Goal: Check status: Check status

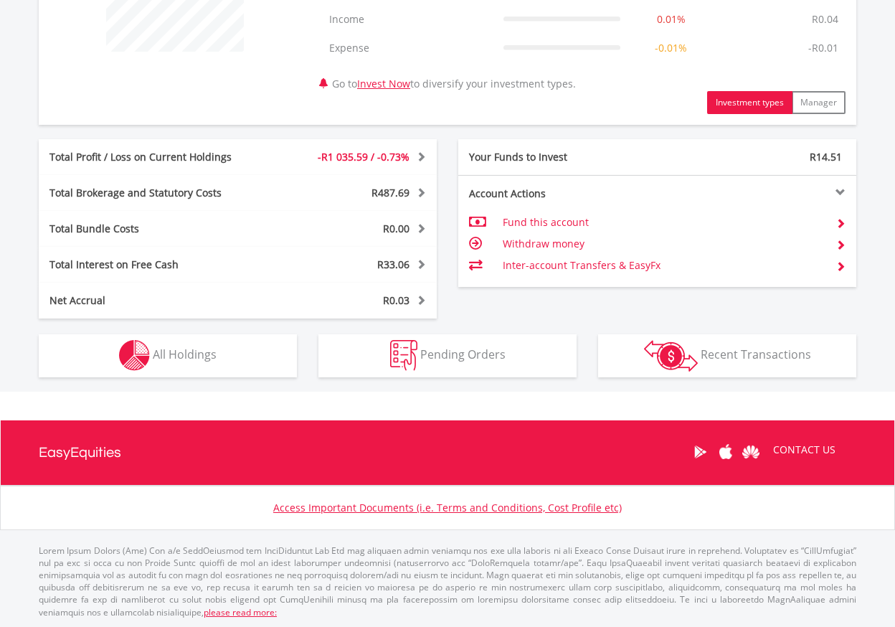
scroll to position [643, 0]
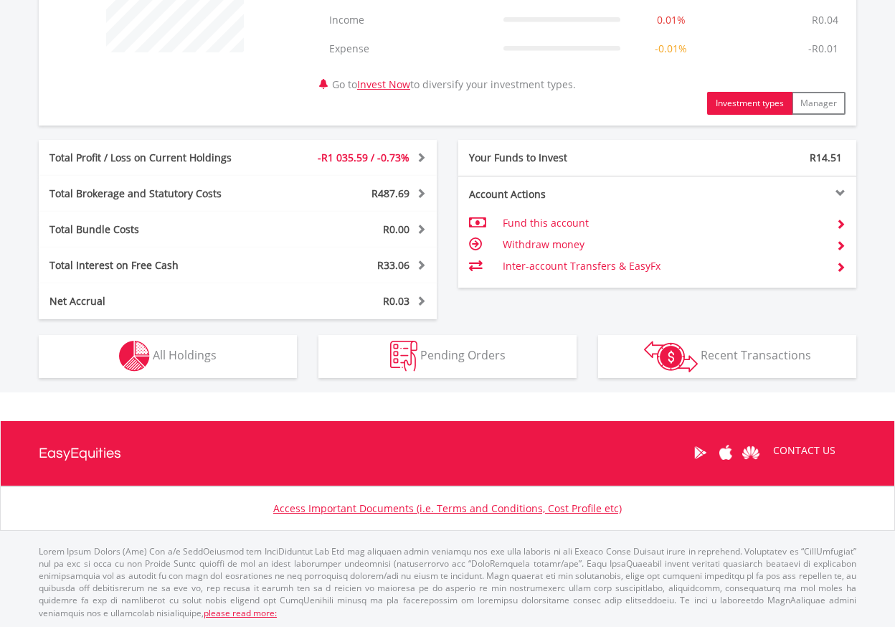
click at [222, 347] on button "Holdings All Holdings" at bounding box center [168, 356] width 258 height 43
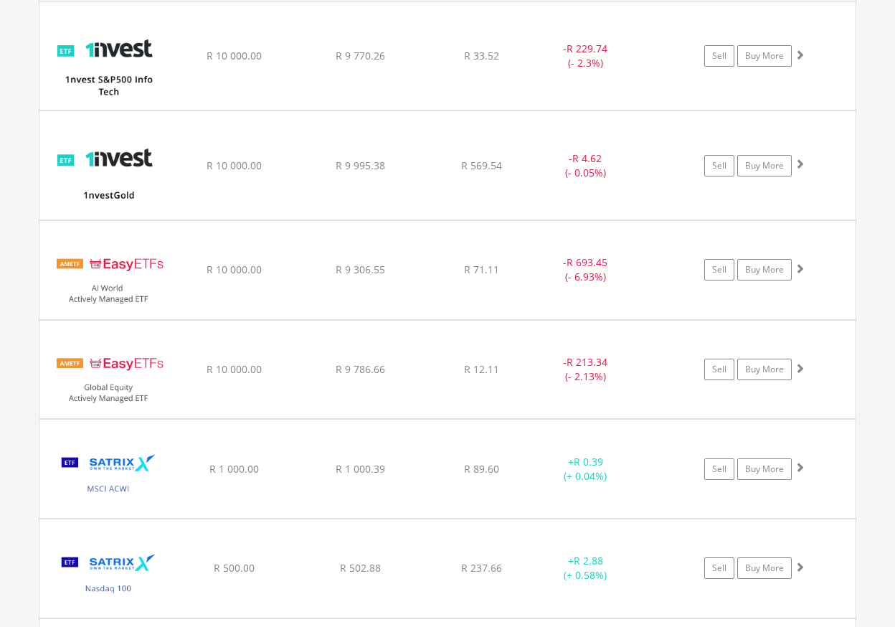
scroll to position [1132, 0]
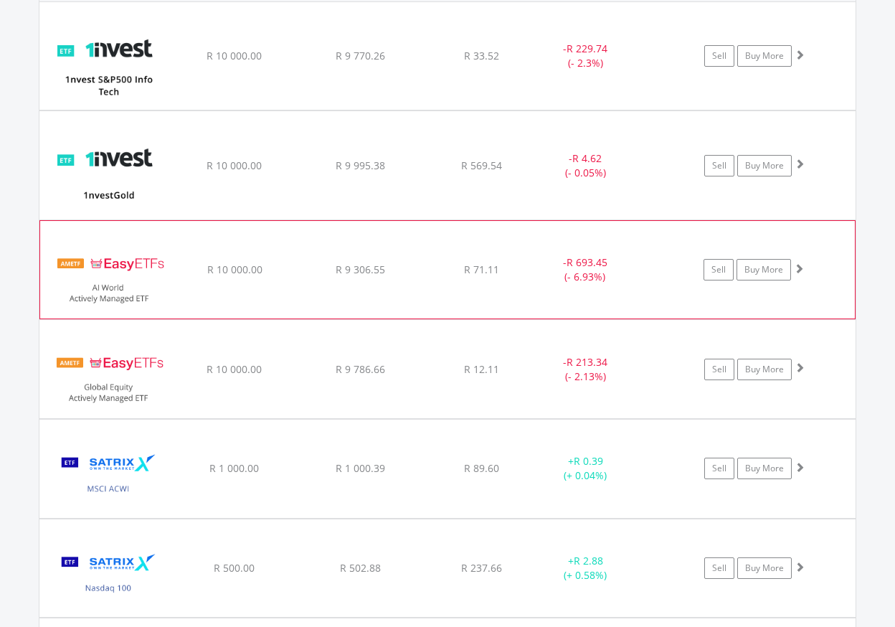
click at [499, 63] on div "R 71.11" at bounding box center [482, 56] width 114 height 14
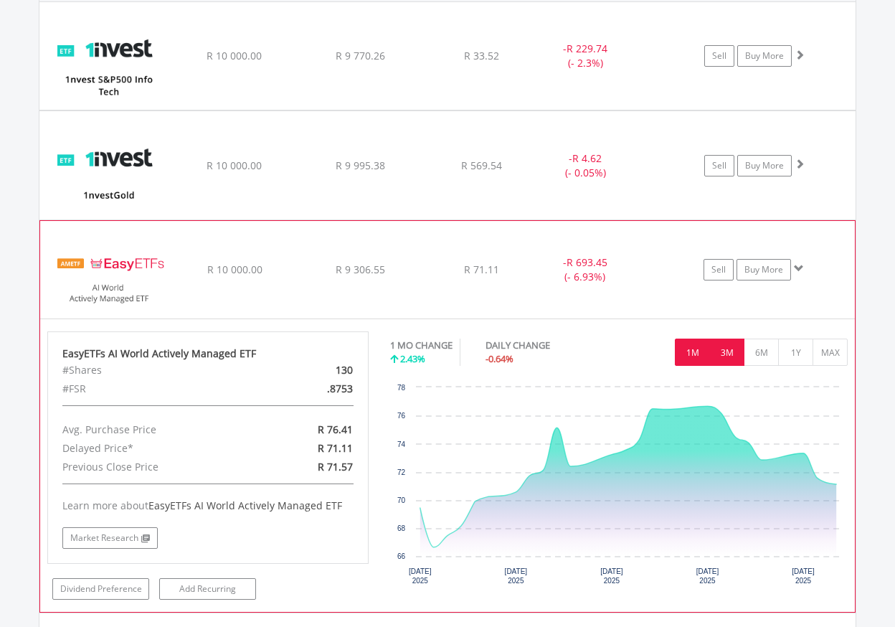
click at [731, 355] on button "3M" at bounding box center [726, 351] width 35 height 27
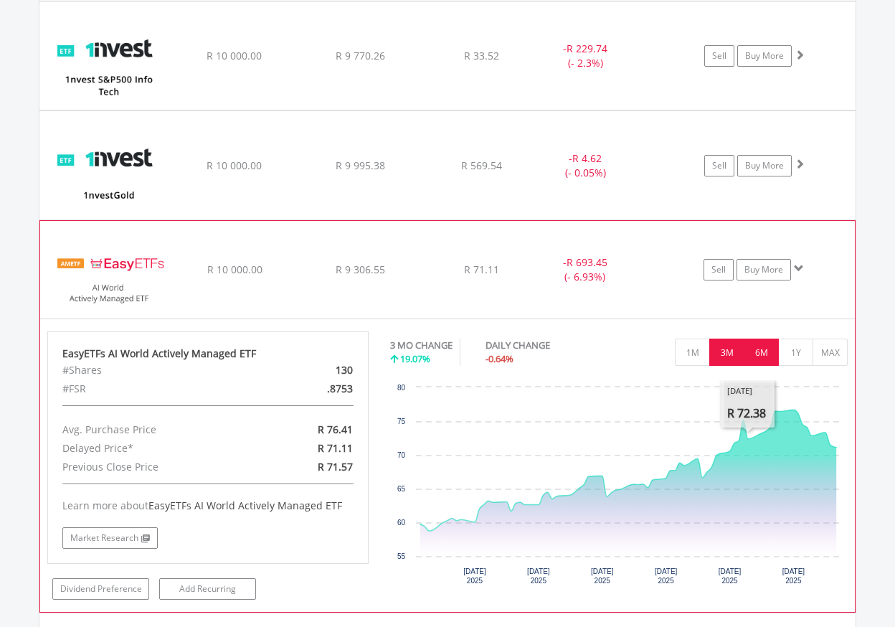
click at [752, 356] on button "6M" at bounding box center [761, 351] width 35 height 27
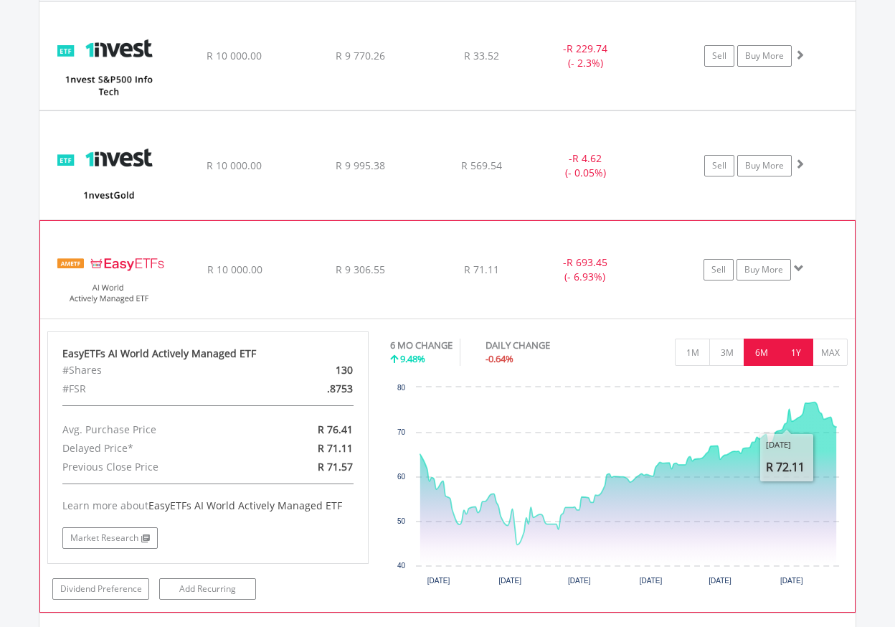
click at [791, 359] on button "1Y" at bounding box center [795, 351] width 35 height 27
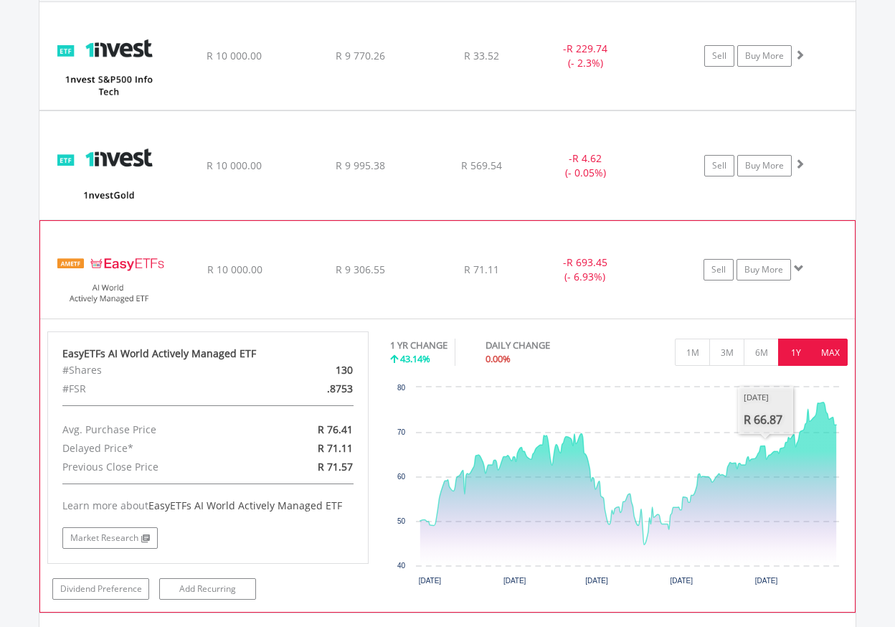
click at [826, 349] on button "MAX" at bounding box center [830, 351] width 35 height 27
click at [851, 110] on div "﻿ EasyETFs AI World Actively Managed ETF R 10 000.00 R 9 306.55 R 71.11 - R 693…" at bounding box center [447, 56] width 816 height 108
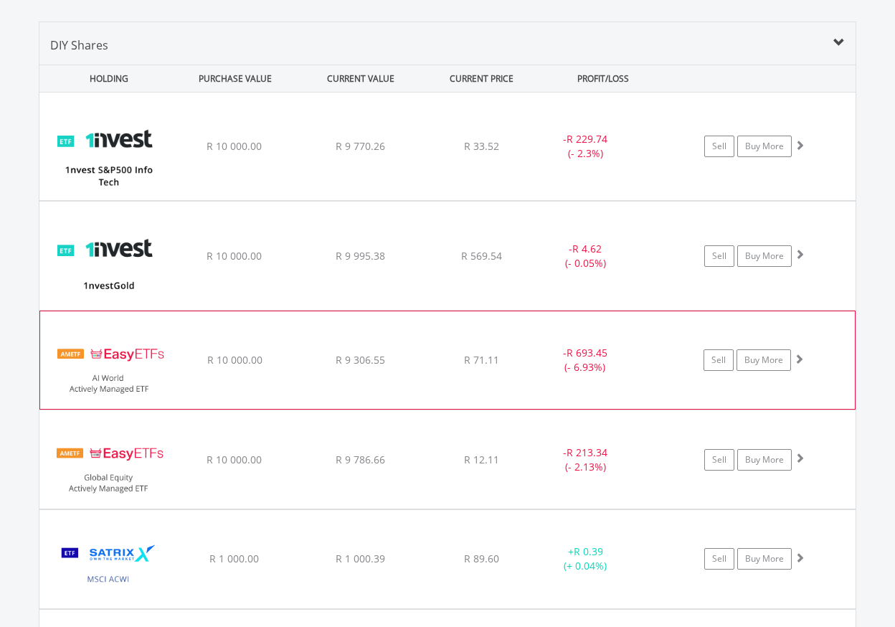
scroll to position [1039, 0]
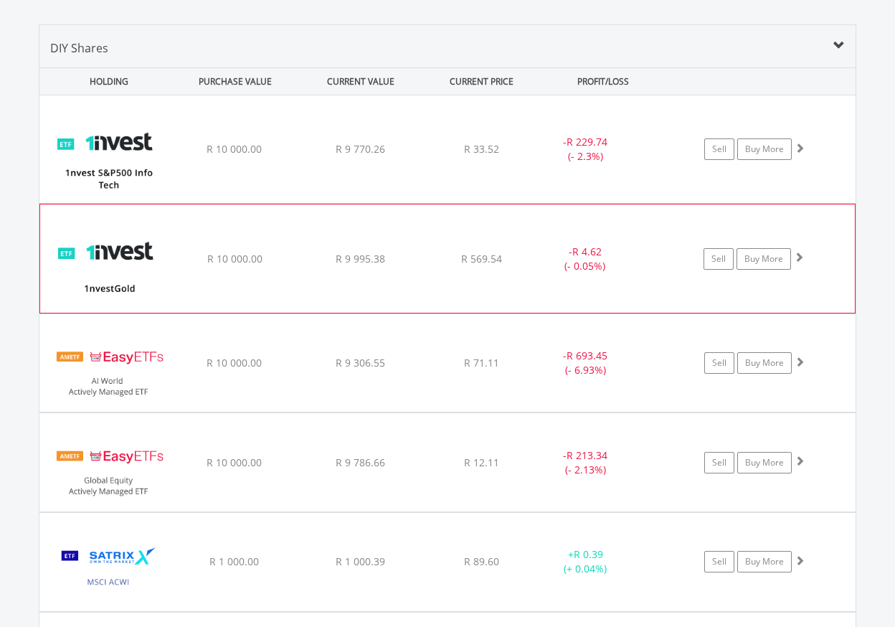
click at [436, 203] on div "﻿ 1nvestGold ETF R 10 000.00 R 9 995.38 R 569.54 - R 4.62 (- 0.05%) Sell Buy Mo…" at bounding box center [447, 149] width 816 height 108
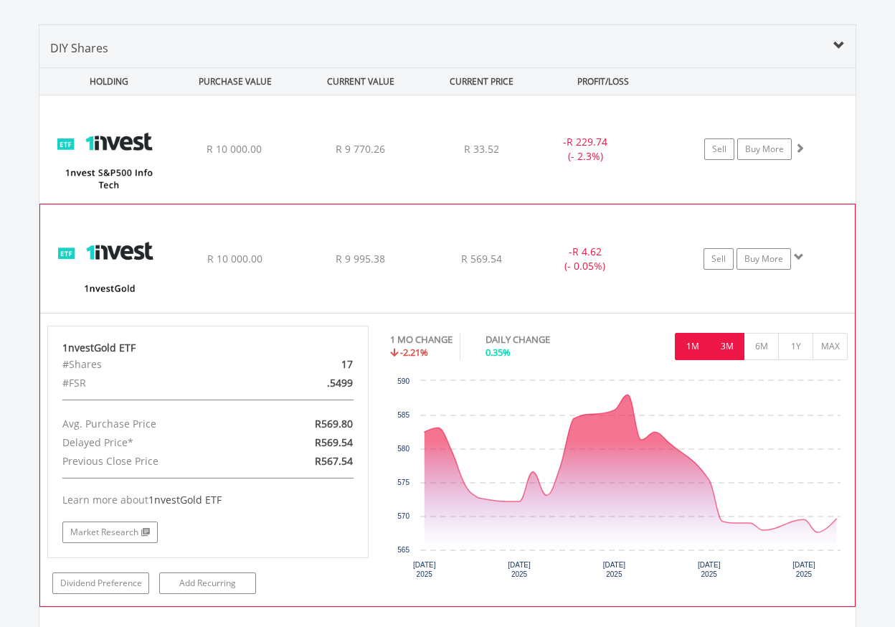
click at [726, 351] on button "3M" at bounding box center [726, 346] width 35 height 27
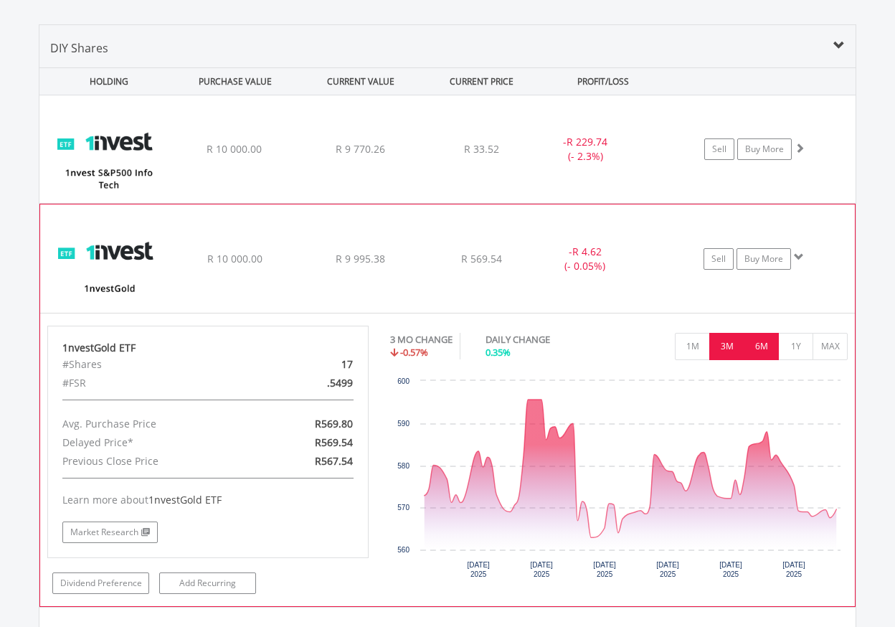
click at [759, 344] on button "6M" at bounding box center [761, 346] width 35 height 27
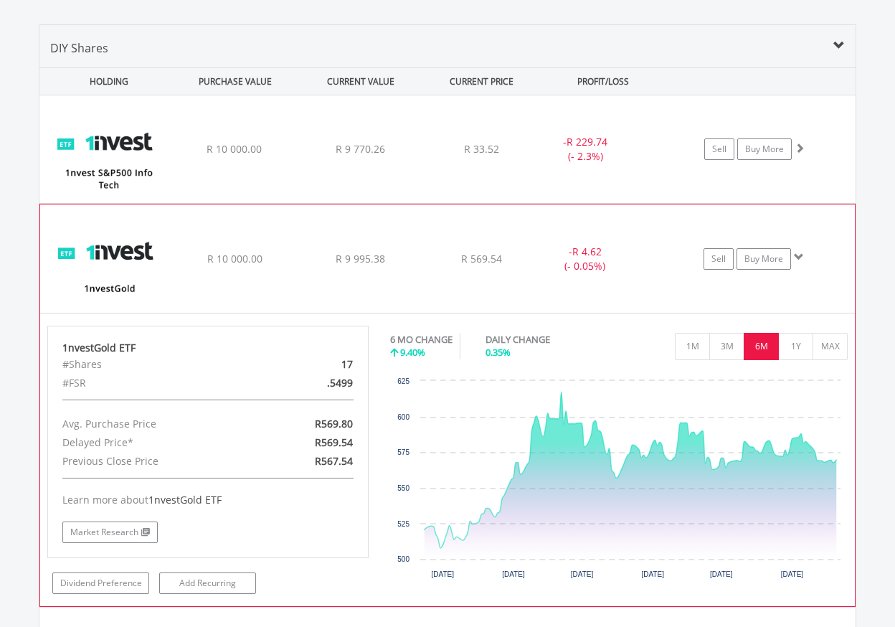
click at [843, 203] on div "﻿ 1nvestGold ETF R 10 000.00 R 9 995.38 R 569.54 - R 4.62 (- 0.05%) Sell Buy Mo…" at bounding box center [447, 149] width 816 height 108
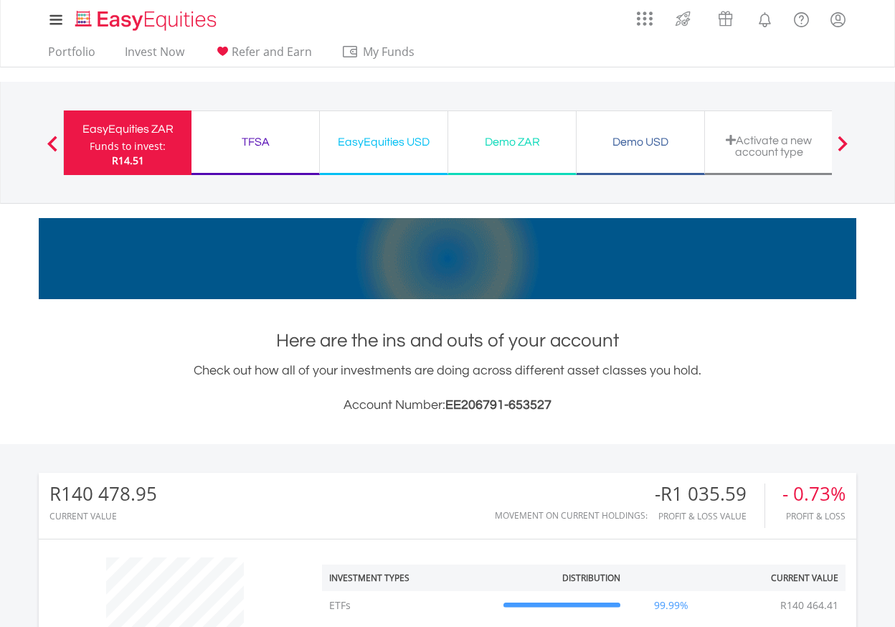
scroll to position [0, 0]
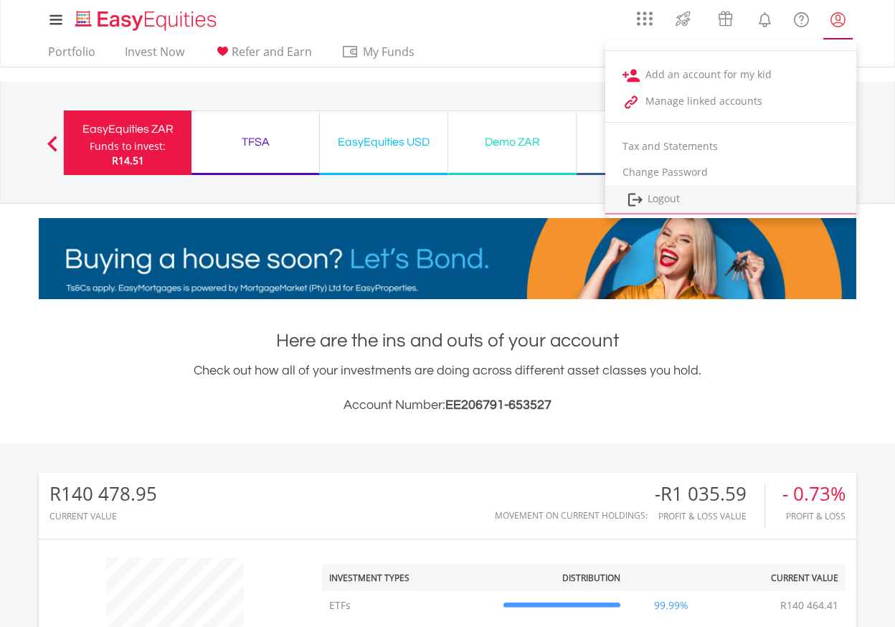
click at [708, 196] on link "Logout" at bounding box center [730, 199] width 251 height 29
